Goal: Task Accomplishment & Management: Manage account settings

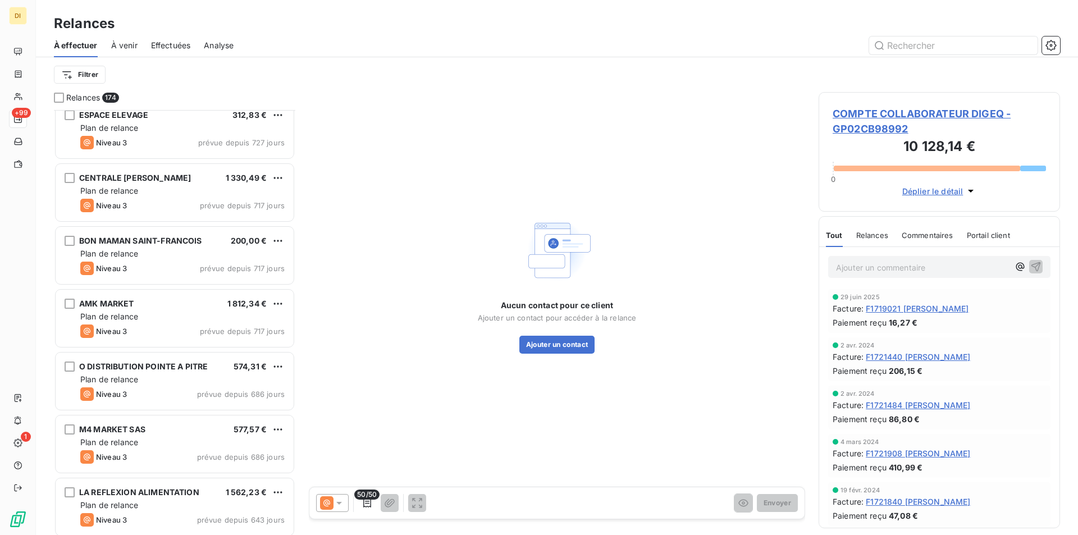
scroll to position [1965, 0]
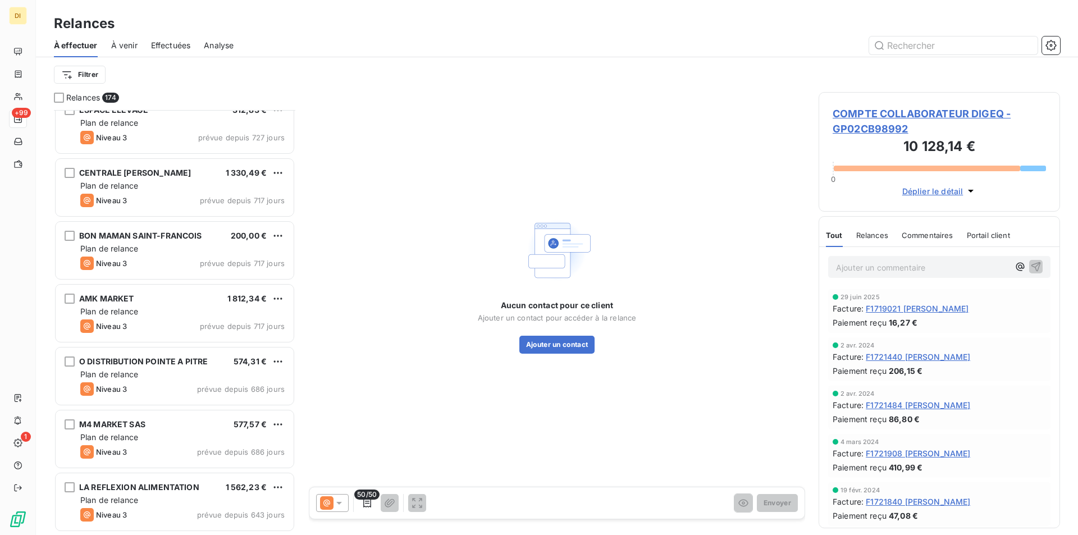
click at [164, 47] on span "Effectuées" at bounding box center [171, 45] width 40 height 11
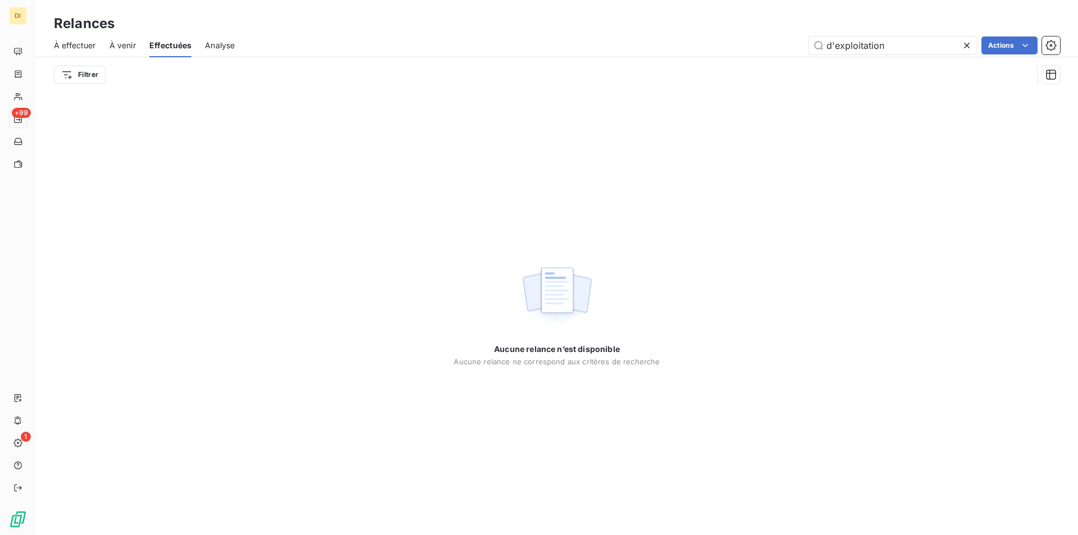
click at [220, 47] on span "Analyse" at bounding box center [220, 45] width 30 height 11
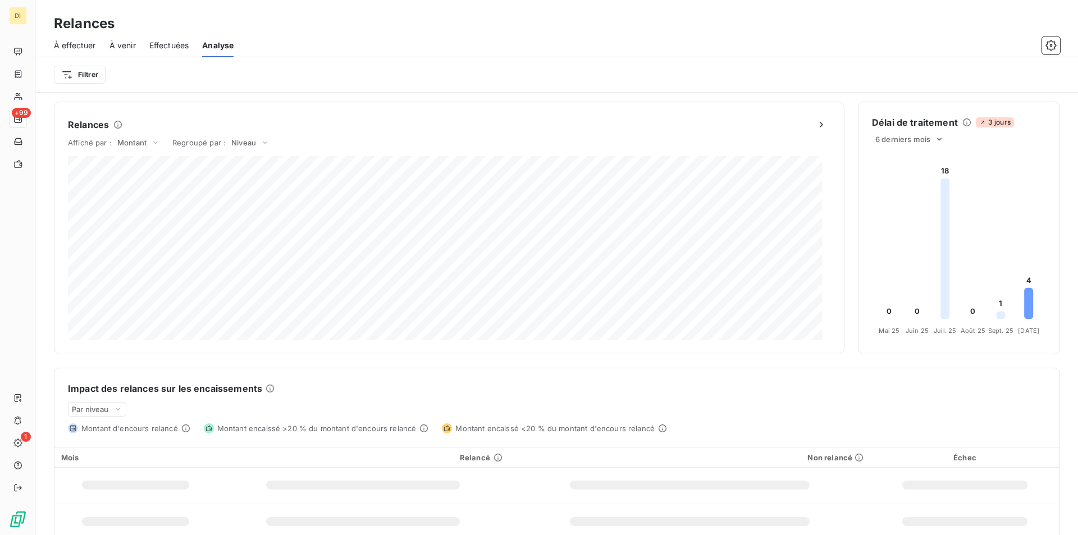
click at [74, 43] on span "À effectuer" at bounding box center [75, 45] width 42 height 11
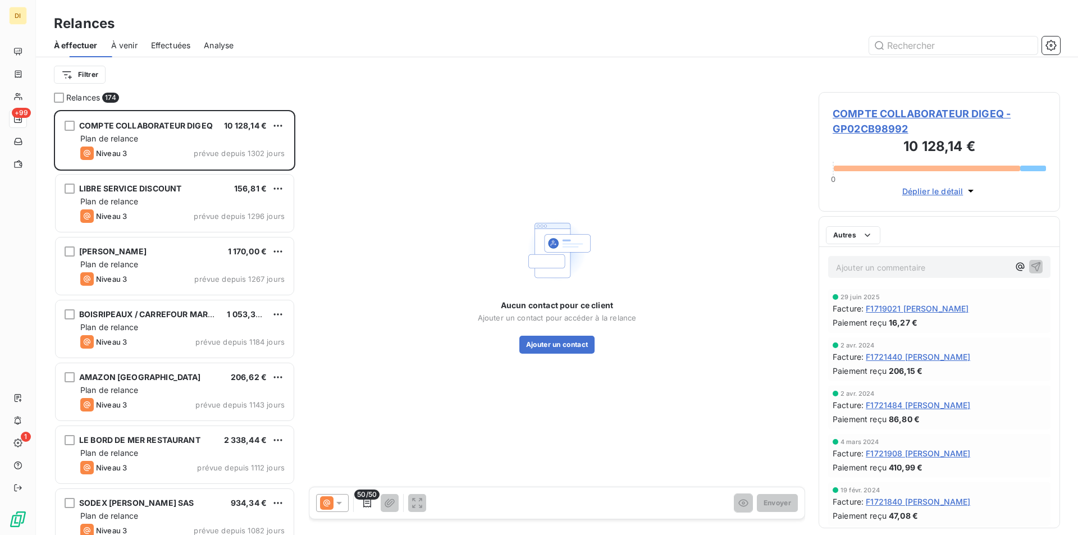
scroll to position [417, 233]
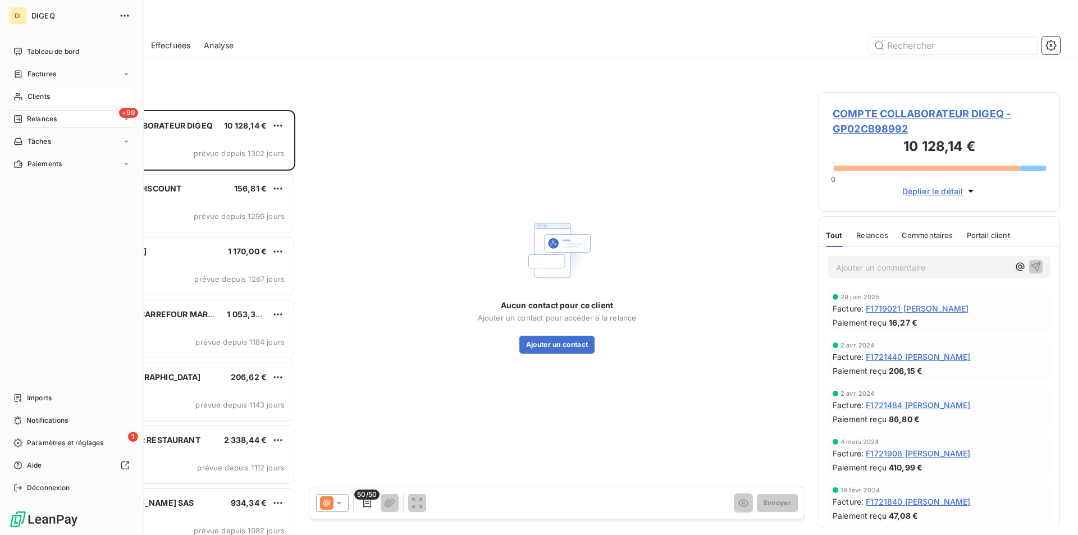
click at [75, 99] on div "Clients" at bounding box center [71, 97] width 125 height 18
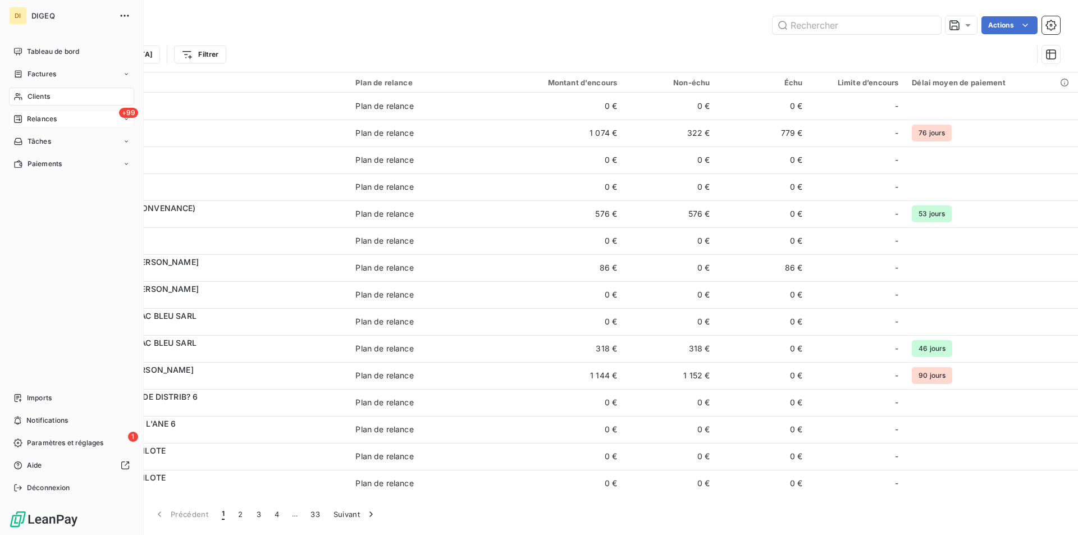
click at [41, 121] on span "Relances" at bounding box center [42, 119] width 30 height 10
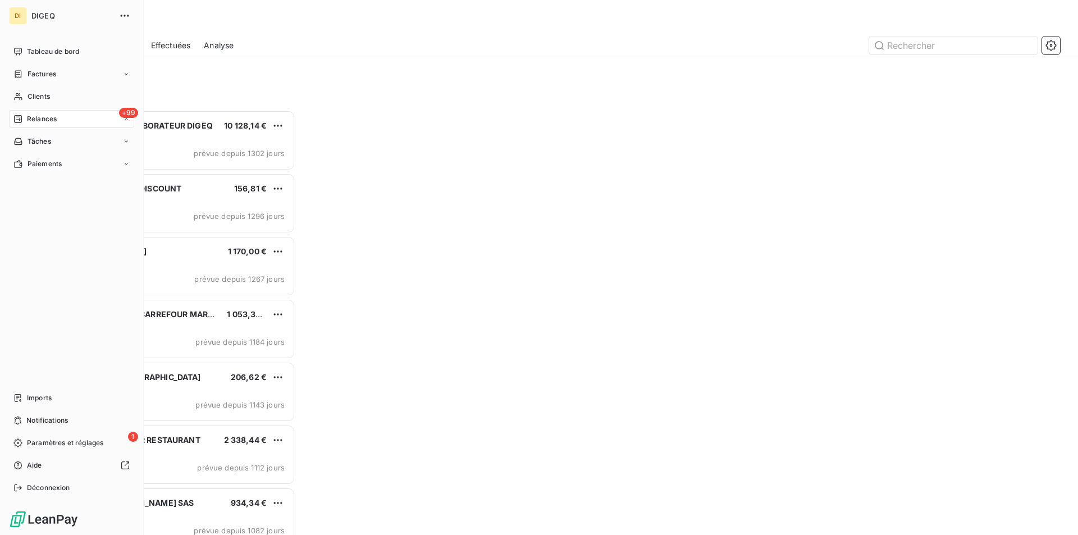
scroll to position [417, 233]
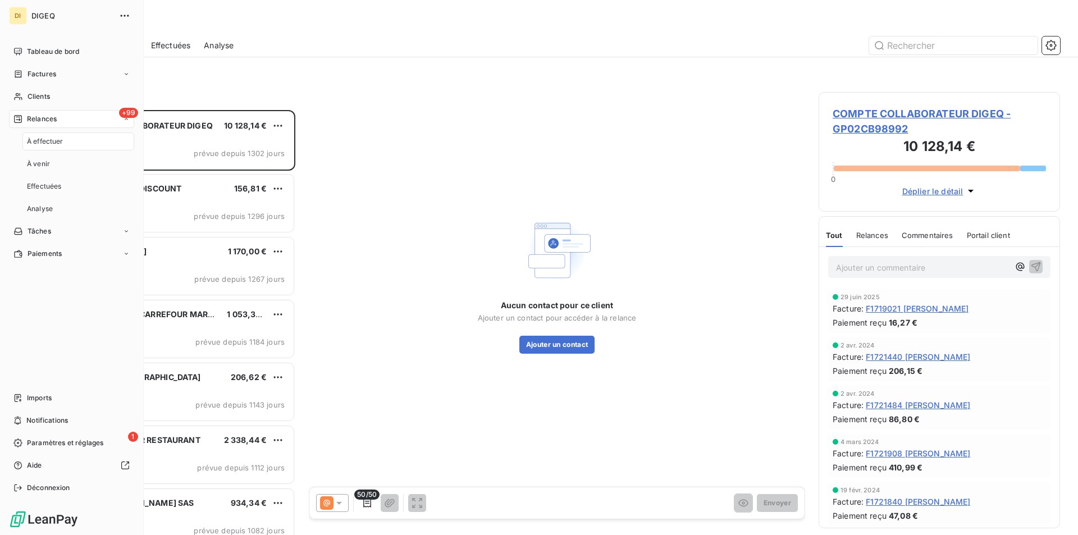
click at [127, 122] on div "+99 Relances" at bounding box center [71, 119] width 125 height 18
click at [121, 228] on div "Tâches" at bounding box center [71, 231] width 125 height 18
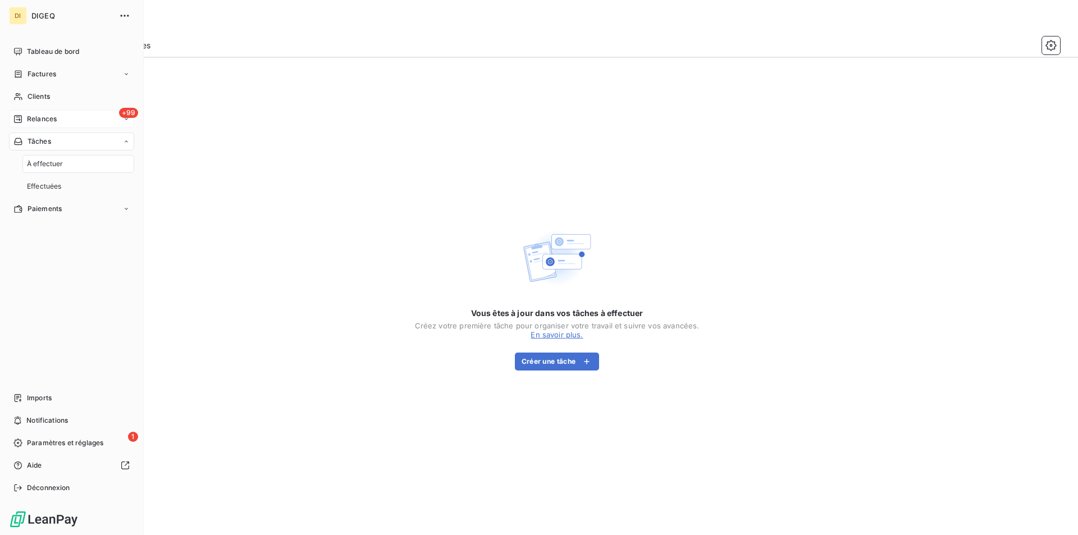
click at [127, 112] on span "+99" at bounding box center [128, 113] width 19 height 10
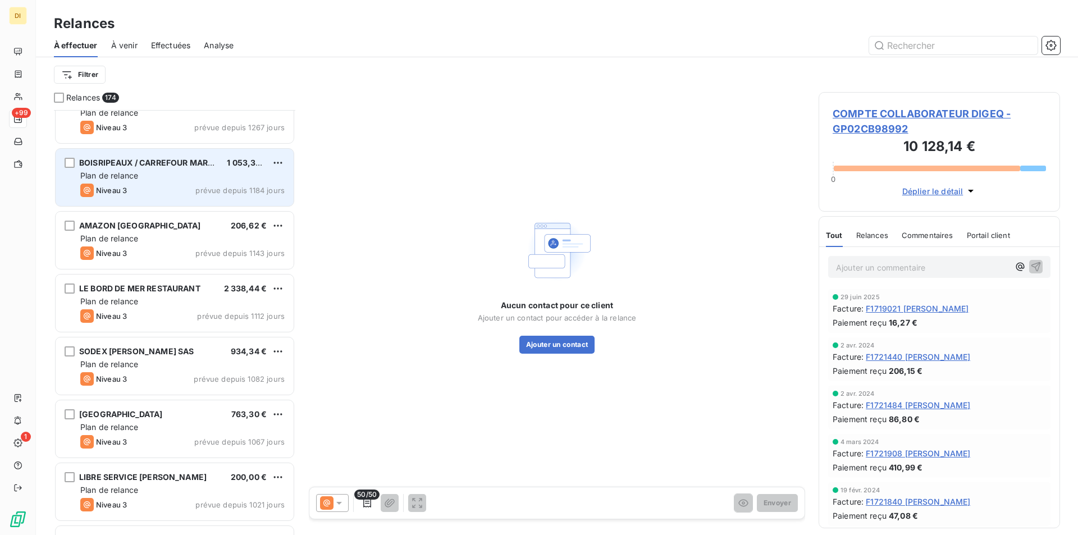
scroll to position [169, 0]
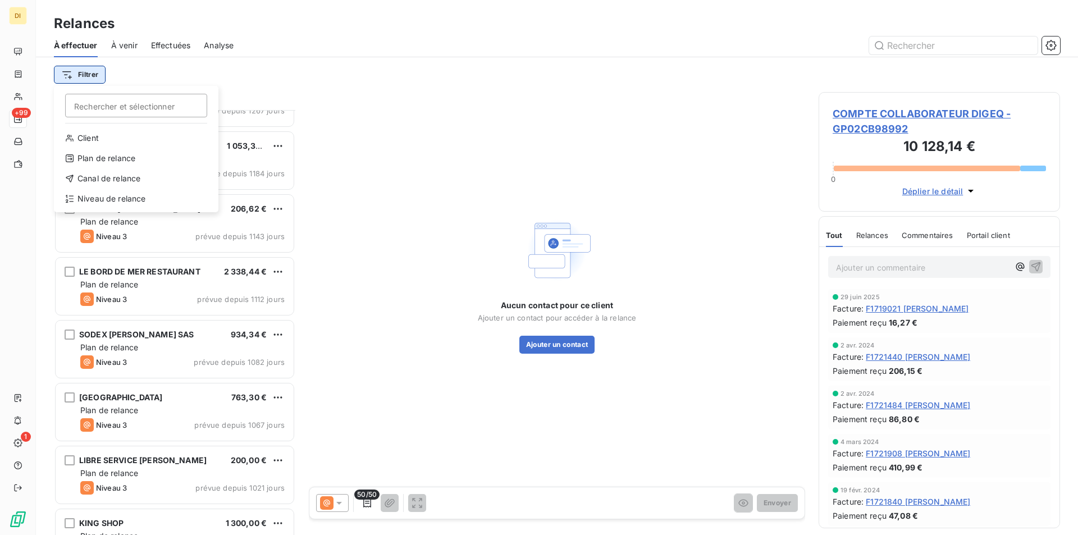
click at [83, 76] on html "DI +99 1 Relances À effectuer À venir Effectuées Analyse Filtrer Rechercher et …" at bounding box center [539, 267] width 1078 height 535
click at [119, 162] on div "Plan de relance" at bounding box center [136, 158] width 156 height 18
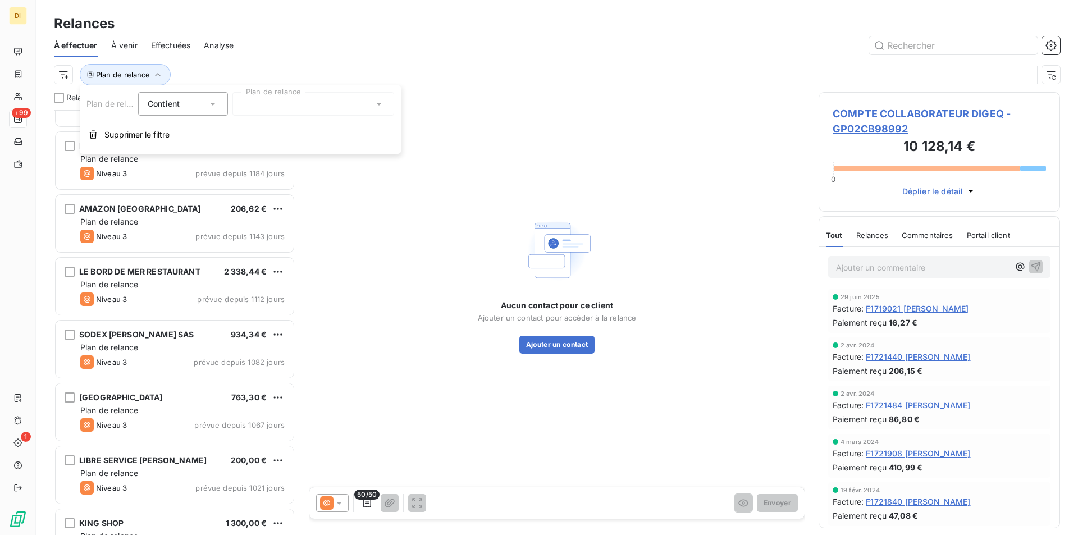
click at [215, 106] on icon at bounding box center [212, 103] width 11 height 11
click at [469, 99] on div "Aucun contact pour ce client Ajouter un contact pour accéder à la relance Ajout…" at bounding box center [557, 283] width 496 height 383
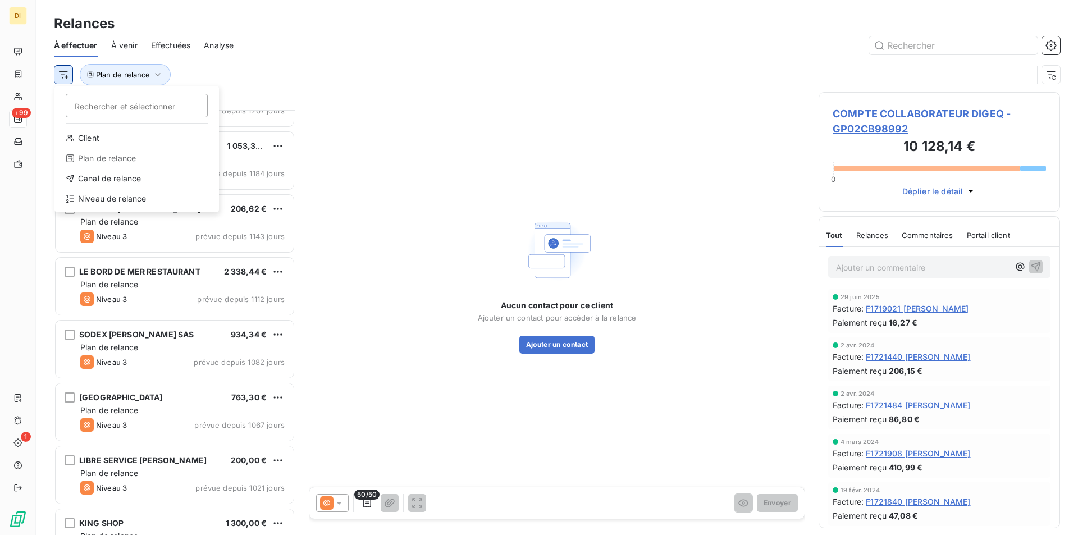
click at [65, 73] on html "DI +99 1 Relances À effectuer À venir Effectuées Analyse Rechercher et sélectio…" at bounding box center [539, 267] width 1078 height 535
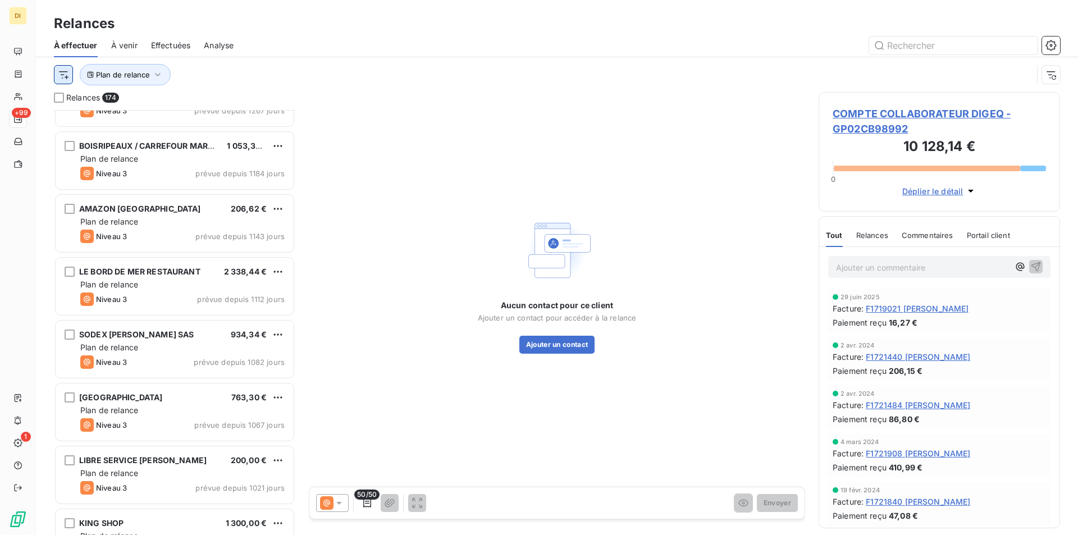
click at [65, 73] on html "DI +99 1 Relances À effectuer À venir Effectuées Analyse Plan de relance Relanc…" at bounding box center [539, 267] width 1078 height 535
click at [1050, 48] on icon "button" at bounding box center [1050, 45] width 11 height 11
